Goal: Task Accomplishment & Management: Manage account settings

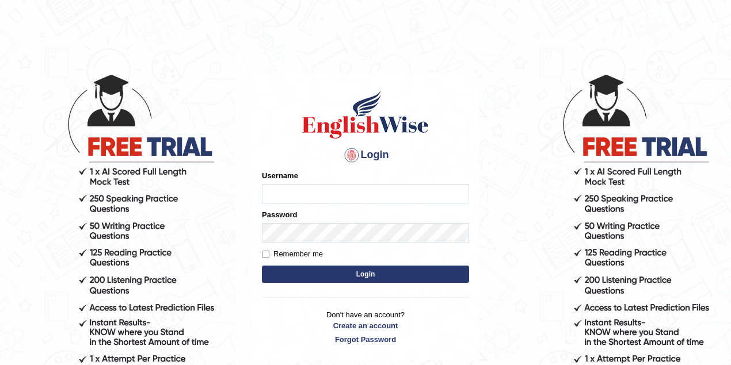
type input "lex_parramatta"
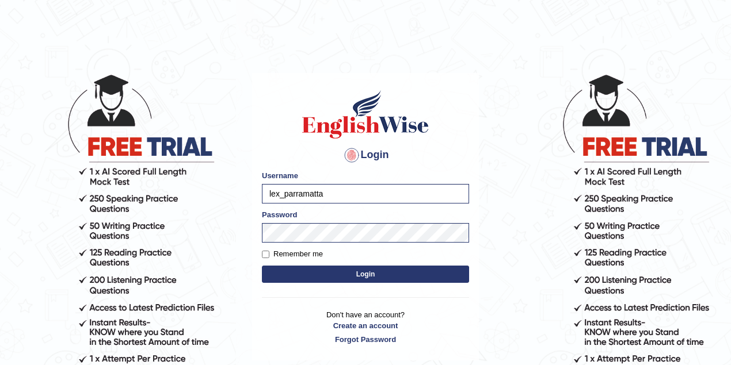
drag, startPoint x: 297, startPoint y: 190, endPoint x: 245, endPoint y: 184, distance: 52.1
click at [237, 189] on body "Login Please fix the following errors: Username lex_parramatta Password Remembe…" at bounding box center [365, 219] width 731 height 365
type input "vanita_parramatta"
click at [242, 229] on body "Login Please fix the following errors: Username vanita_parramatta Password Reme…" at bounding box center [365, 219] width 731 height 365
click at [262, 266] on button "Login" at bounding box center [365, 274] width 207 height 17
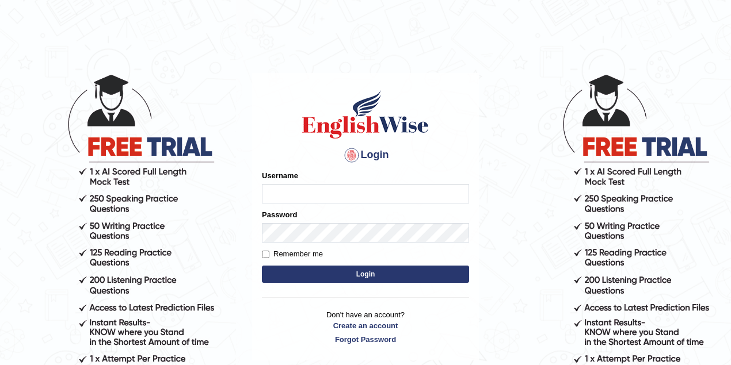
type input "lex_parramatta"
drag, startPoint x: 335, startPoint y: 191, endPoint x: 245, endPoint y: 197, distance: 90.0
click at [245, 197] on body "Login Please fix the following errors: Username lex_parramatta Password Remembe…" at bounding box center [365, 219] width 731 height 365
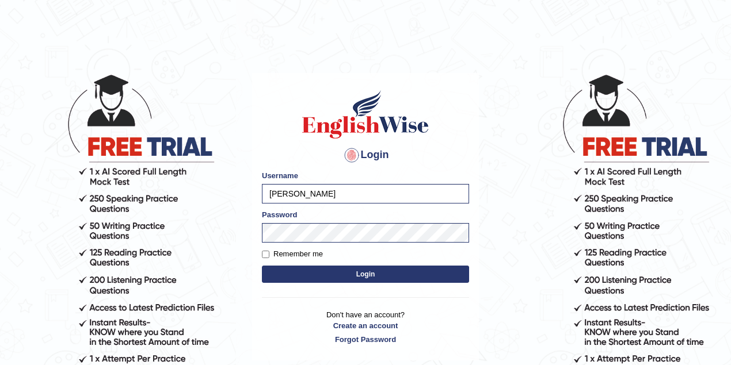
type input "vanita_parramatta"
click at [233, 233] on body "Login Please fix the following errors: Username vanita_parramatta Password Reme…" at bounding box center [365, 219] width 731 height 365
click at [262, 266] on button "Login" at bounding box center [365, 274] width 207 height 17
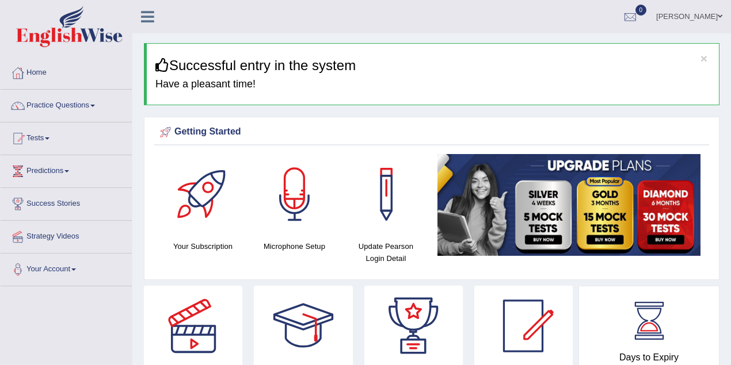
click at [706, 17] on link "[PERSON_NAME]" at bounding box center [689, 15] width 83 height 30
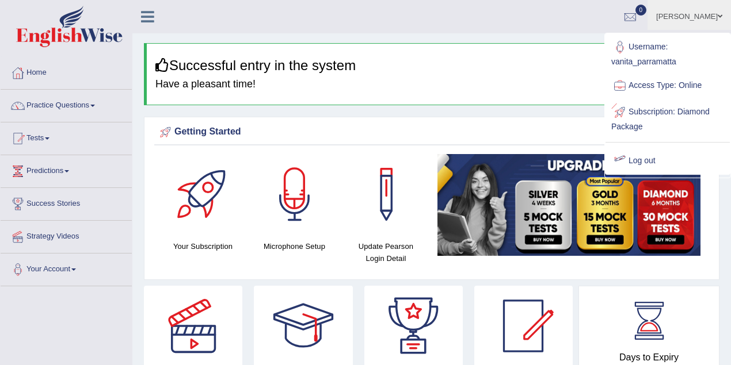
click at [646, 154] on link "Log out" at bounding box center [667, 161] width 124 height 26
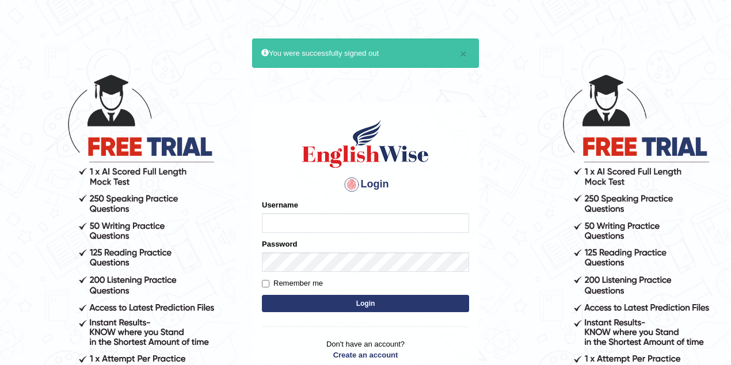
type input "lex_parramatta"
click at [323, 302] on button "Login" at bounding box center [365, 303] width 207 height 17
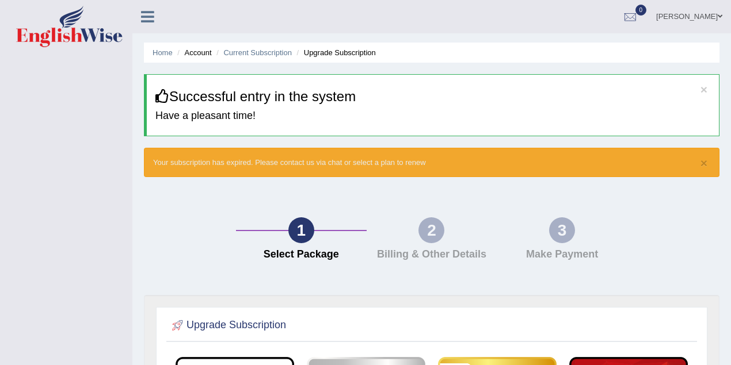
click at [700, 12] on link "Lex Cajayon" at bounding box center [689, 15] width 83 height 30
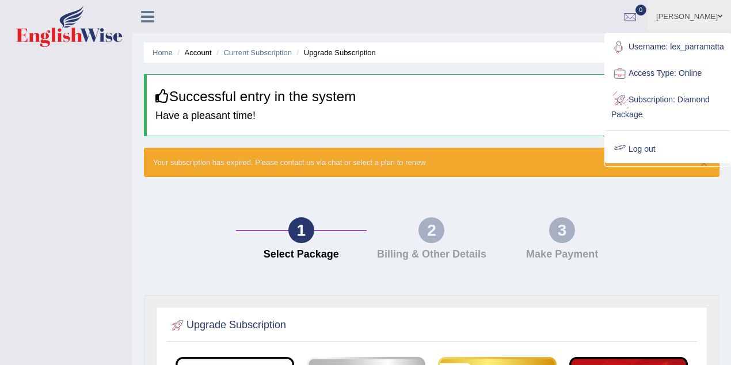
click at [638, 163] on link "Log out" at bounding box center [667, 149] width 124 height 26
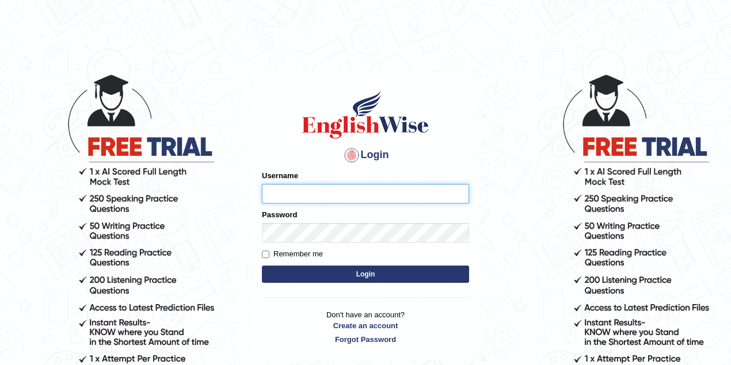
type input "lex_parramatta"
click at [348, 275] on button "Login" at bounding box center [365, 274] width 207 height 17
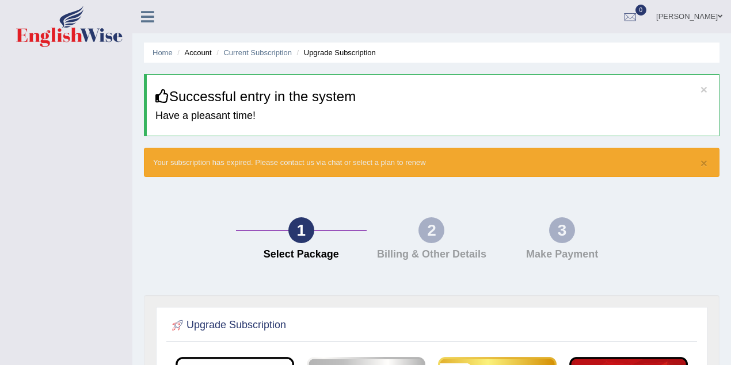
click at [704, 16] on link "Lex Cajayon" at bounding box center [689, 15] width 83 height 30
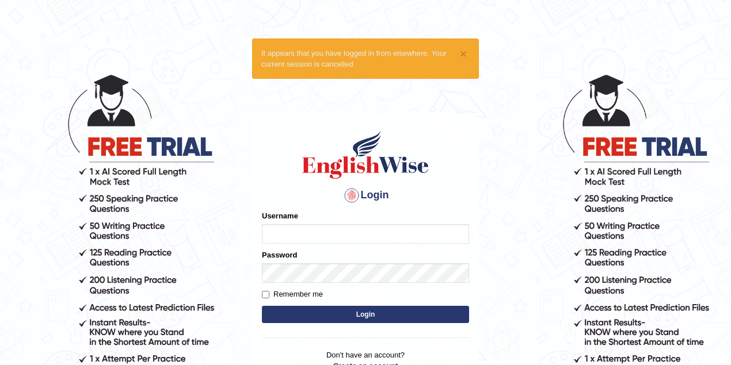
type input "lex_parramatta"
click at [348, 312] on button "Login" at bounding box center [365, 314] width 207 height 17
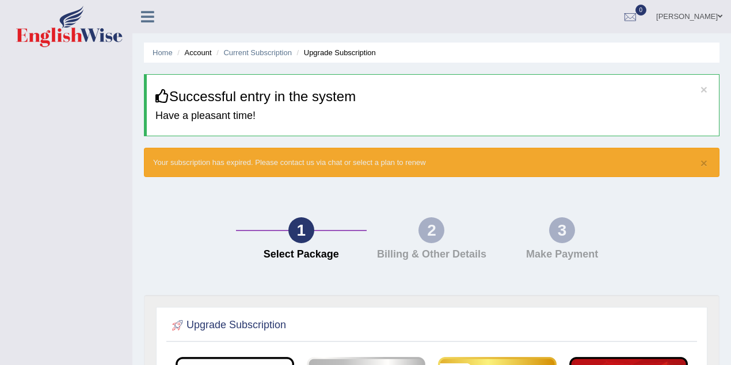
click at [699, 14] on link "[PERSON_NAME]" at bounding box center [689, 15] width 83 height 30
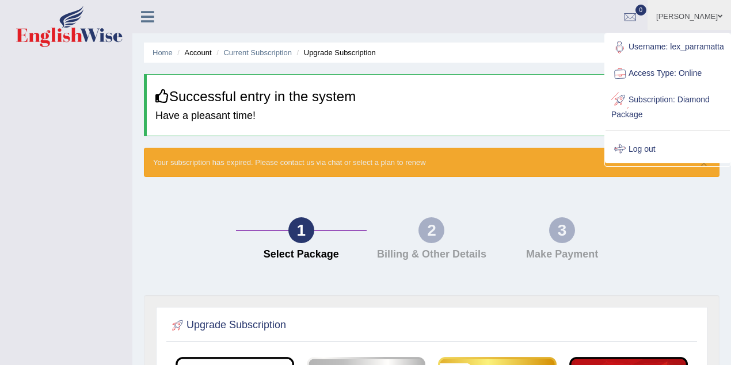
click at [629, 159] on link "Log out" at bounding box center [667, 149] width 124 height 26
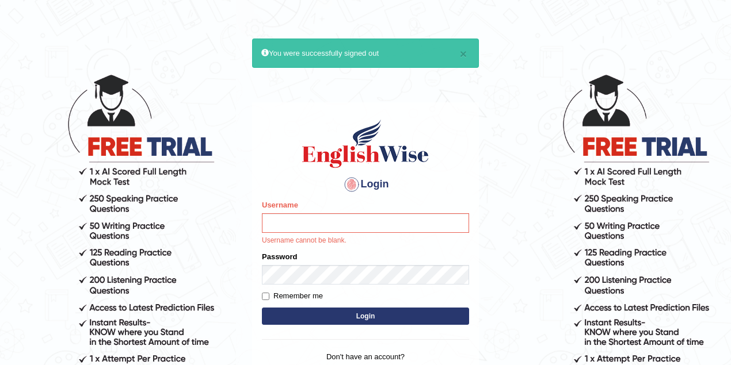
click at [187, 26] on html "× You were successfully signed out Login Please fix the following errors: Usern…" at bounding box center [365, 182] width 731 height 365
click at [464, 52] on button "×" at bounding box center [463, 54] width 7 height 12
